Goal: Task Accomplishment & Management: Manage account settings

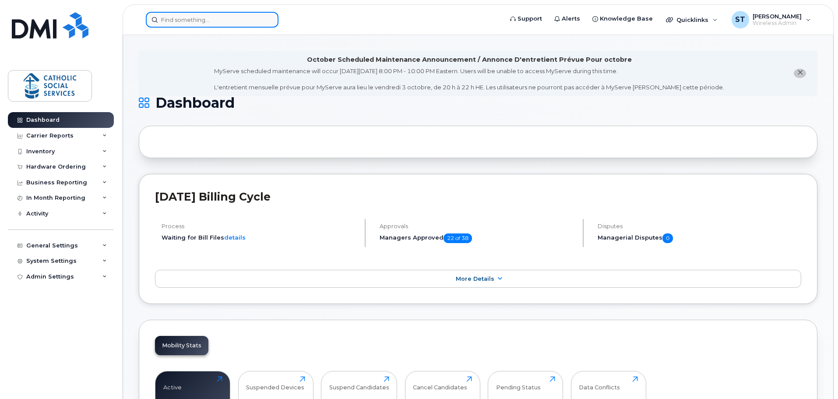
click at [201, 21] on input at bounding box center [212, 20] width 133 height 16
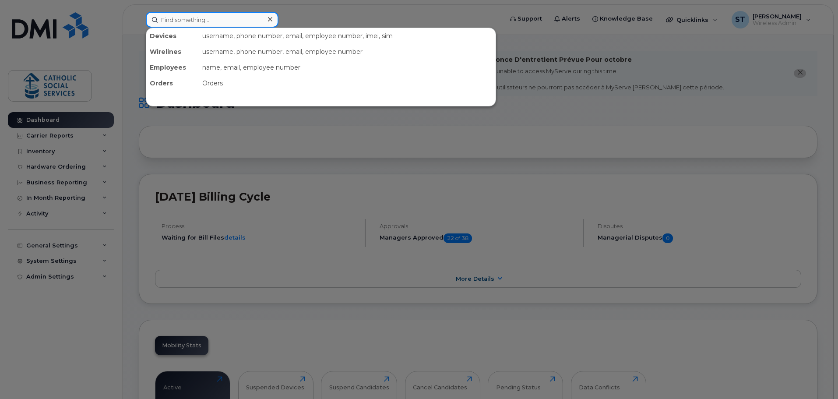
paste input "780-868-5867"
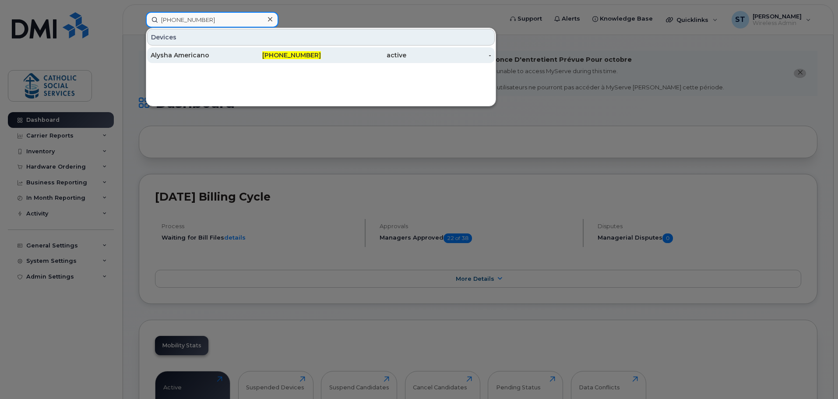
type input "780-868-5867"
click at [221, 54] on div "Alysha Americano" at bounding box center [193, 55] width 85 height 9
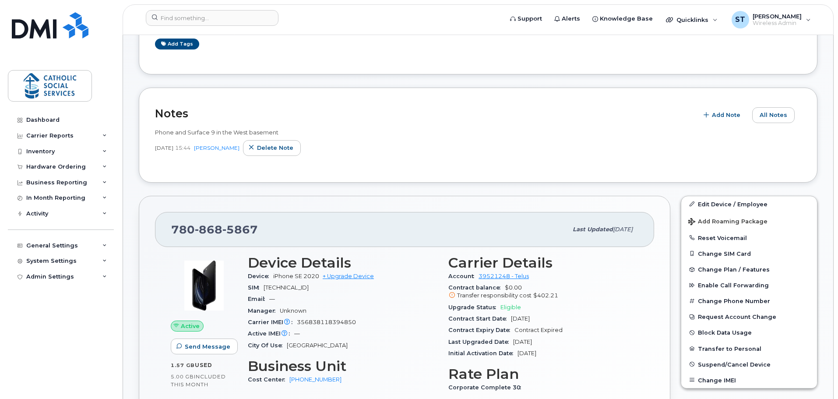
scroll to position [175, 0]
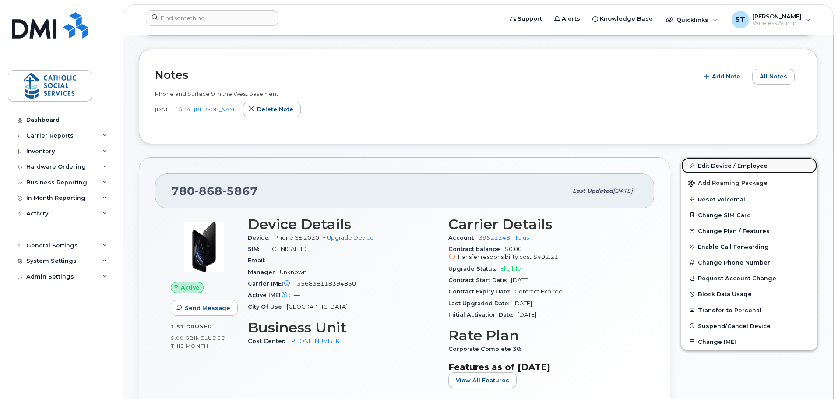
click at [726, 164] on link "Edit Device / Employee" at bounding box center [750, 166] width 136 height 16
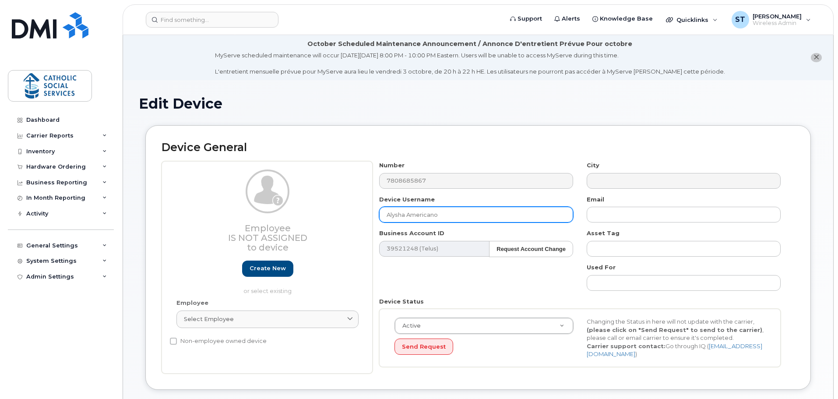
drag, startPoint x: 447, startPoint y: 212, endPoint x: 352, endPoint y: 216, distance: 94.7
click at [352, 216] on div "Employee Is not assigned to device Create new or select existing Employee Selec…" at bounding box center [478, 267] width 633 height 212
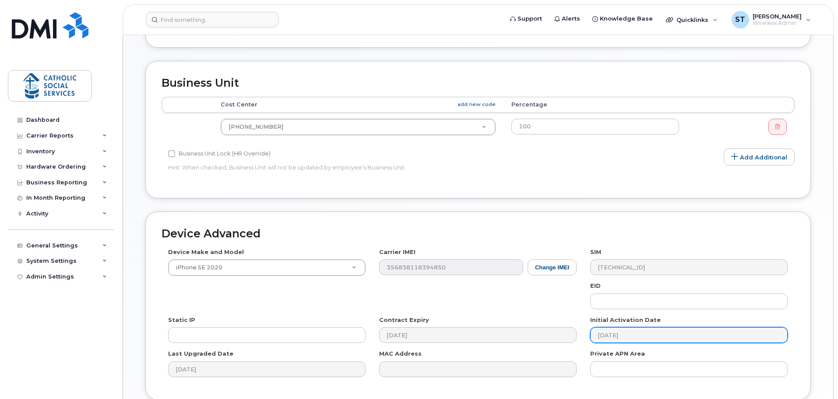
scroll to position [416, 0]
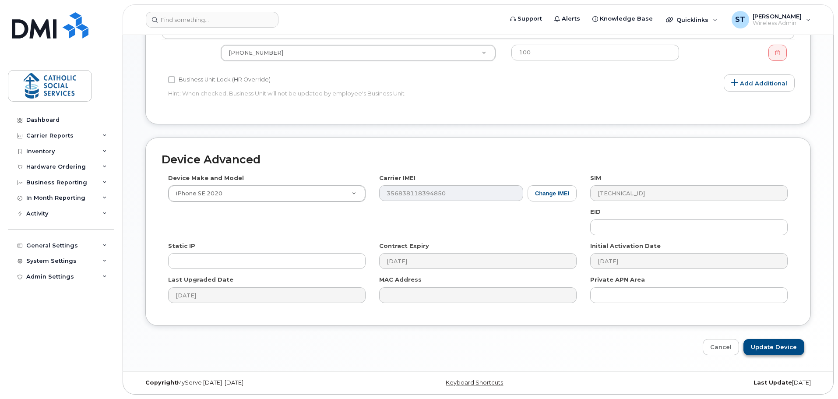
type input "[PERSON_NAME]"
click at [768, 345] on input "Update Device" at bounding box center [774, 347] width 61 height 16
type input "Saving..."
